Goal: Information Seeking & Learning: Compare options

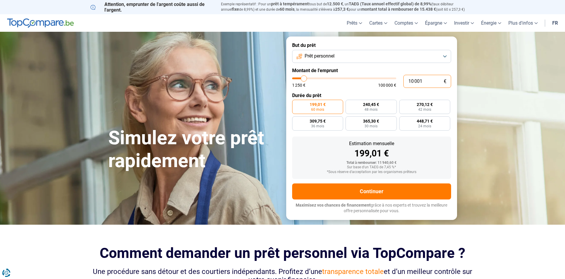
click at [422, 82] on input "10 001" at bounding box center [427, 81] width 48 height 13
type input "1 000"
type input "1250"
type input "100"
type input "1250"
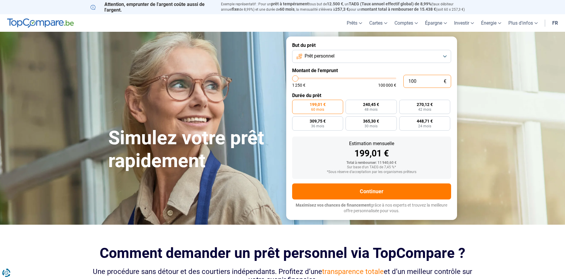
type input "10"
type input "1250"
type input "1"
type input "1250"
type input "0"
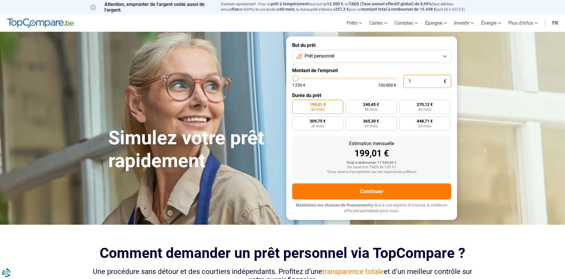
type input "1250"
type input "5"
type input "1250"
type input "50"
type input "1250"
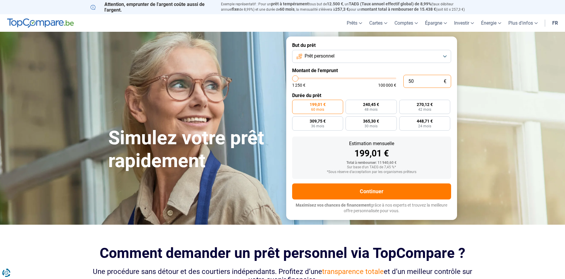
type input "500"
type input "1250"
type input "5 000"
type input "5000"
radio input "true"
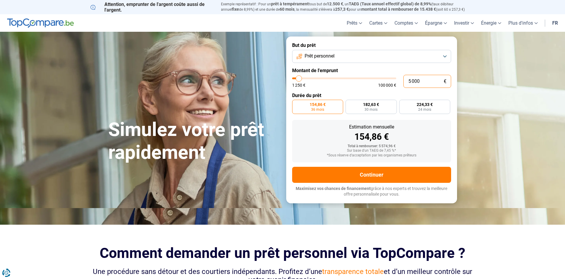
type input "5 000"
click at [445, 56] on button "Prêt personnel" at bounding box center [371, 56] width 159 height 13
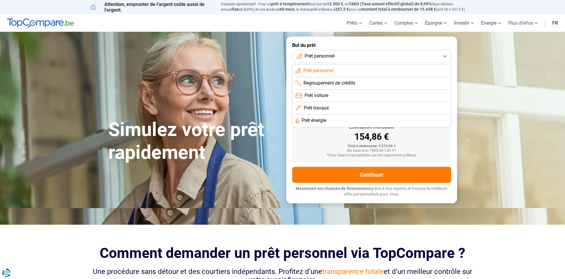
click at [319, 106] on span "Prêt travaux" at bounding box center [316, 108] width 25 height 7
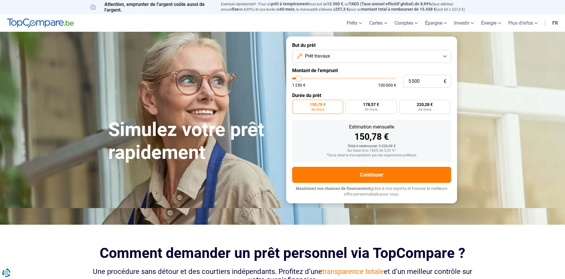
click at [446, 56] on button "Prêt travaux" at bounding box center [371, 56] width 159 height 13
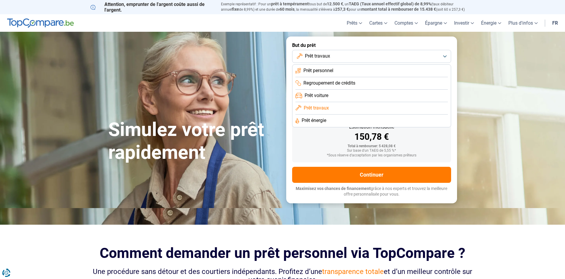
click at [336, 69] on li "Prêt personnel" at bounding box center [371, 71] width 152 height 12
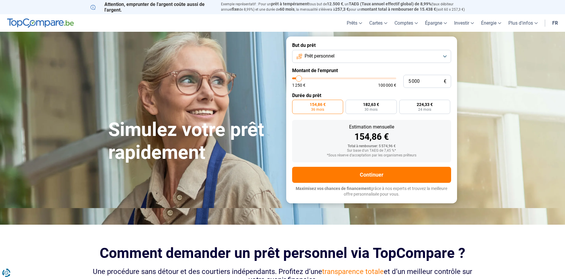
click at [445, 56] on button "Prêt personnel" at bounding box center [371, 56] width 159 height 13
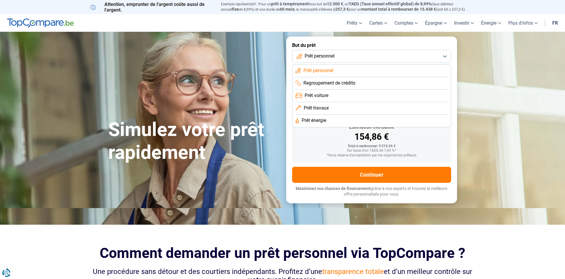
click at [315, 119] on span "Prêt énergie" at bounding box center [314, 120] width 25 height 7
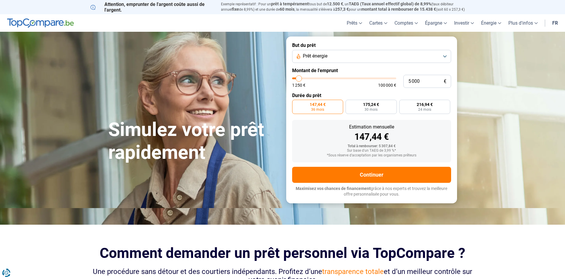
click at [446, 56] on button "Prêt énergie" at bounding box center [371, 56] width 159 height 13
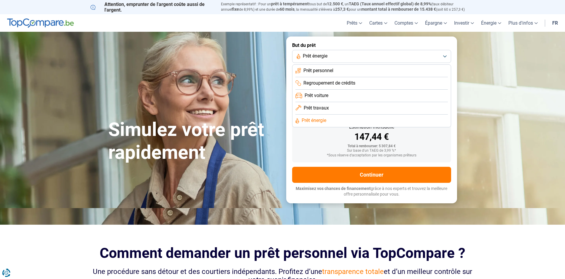
click at [331, 69] on span "Prêt personnel" at bounding box center [318, 70] width 30 height 7
